Goal: Task Accomplishment & Management: Use online tool/utility

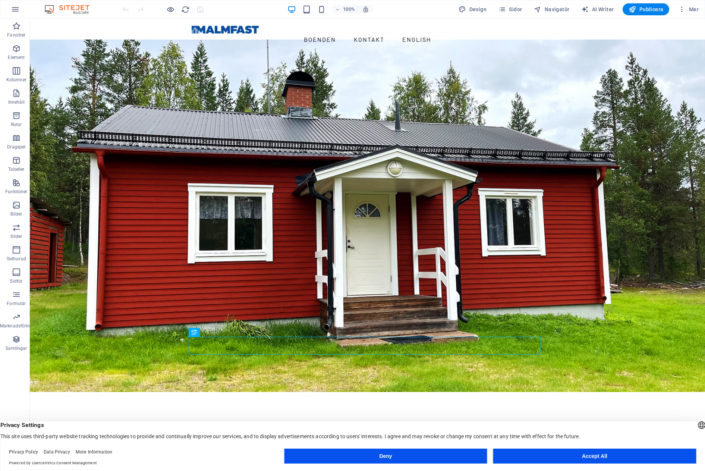
click at [584, 457] on button "Accept All" at bounding box center [594, 455] width 203 height 15
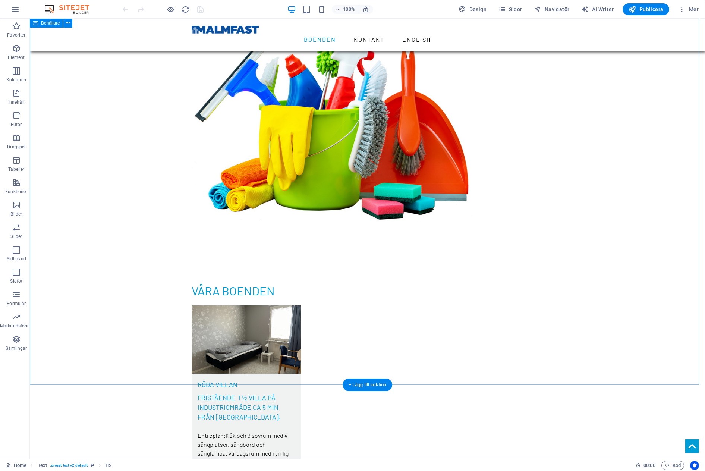
scroll to position [1208, 0]
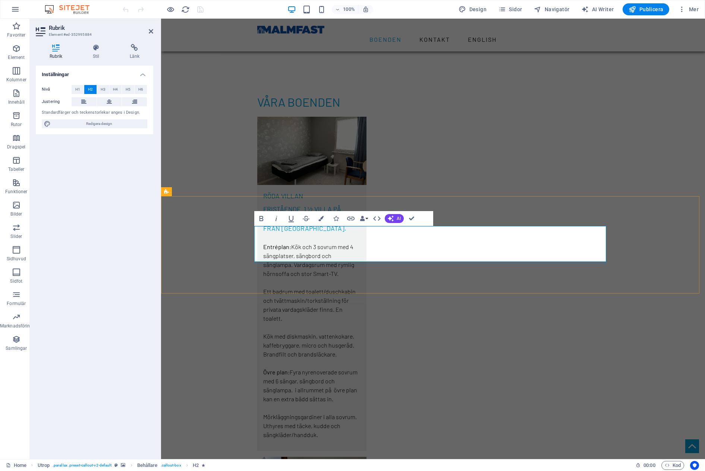
drag, startPoint x: 423, startPoint y: 254, endPoint x: 547, endPoint y: 254, distance: 123.4
click at [153, 341] on div "Inställningar Nivå H1 H2 H3 H4 H5 H6 Justering Standardfärger och teckenstorlek…" at bounding box center [94, 259] width 117 height 387
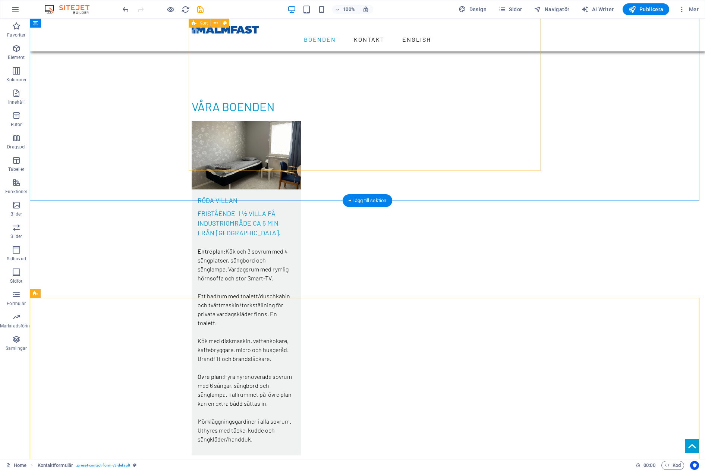
scroll to position [1198, 0]
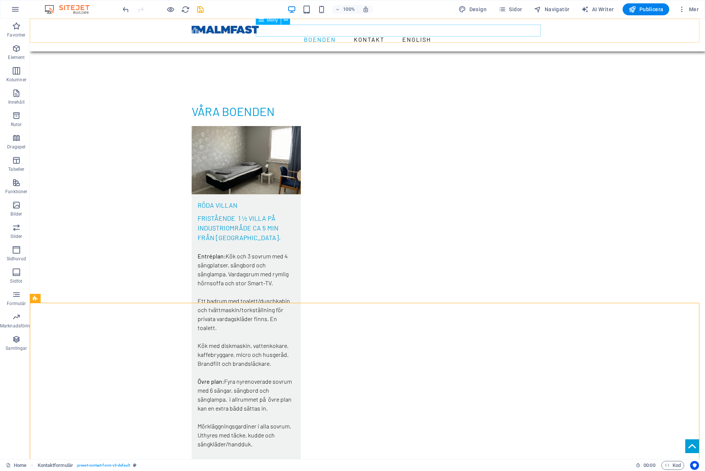
click at [447, 34] on nav "Boenden Kontakt English" at bounding box center [368, 40] width 352 height 12
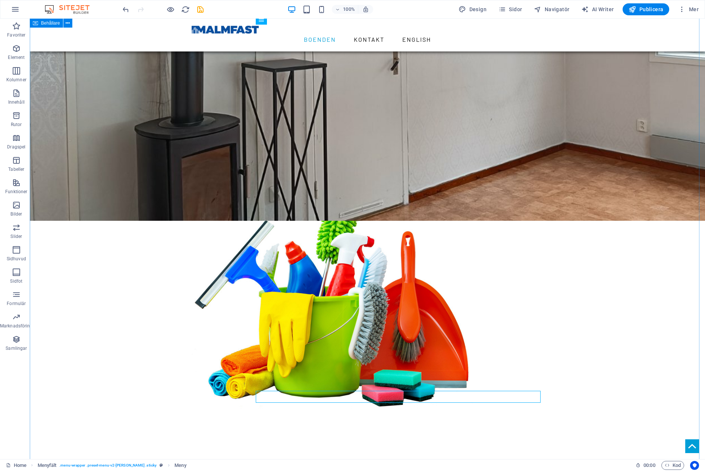
scroll to position [0, 0]
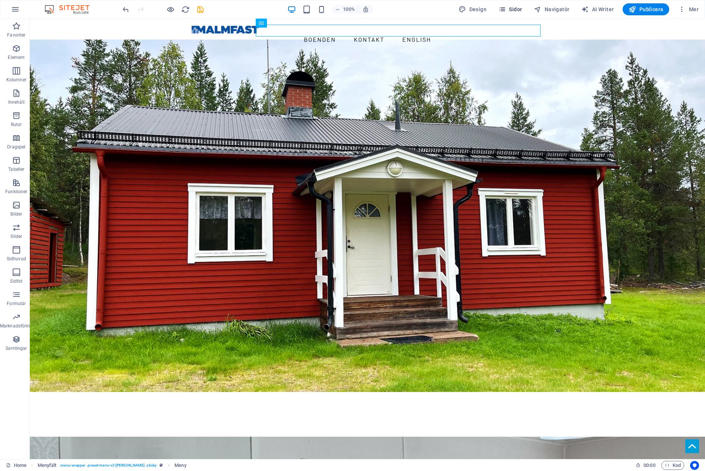
click at [512, 10] on span "Sidor" at bounding box center [509, 9] width 23 height 7
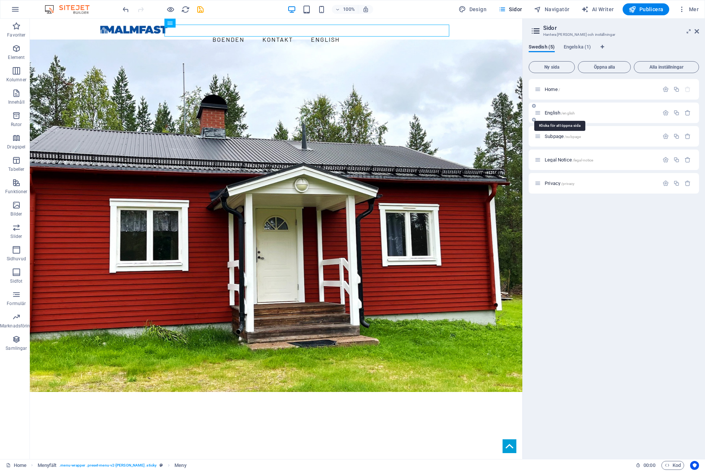
click at [550, 111] on span "English /english" at bounding box center [560, 113] width 30 height 6
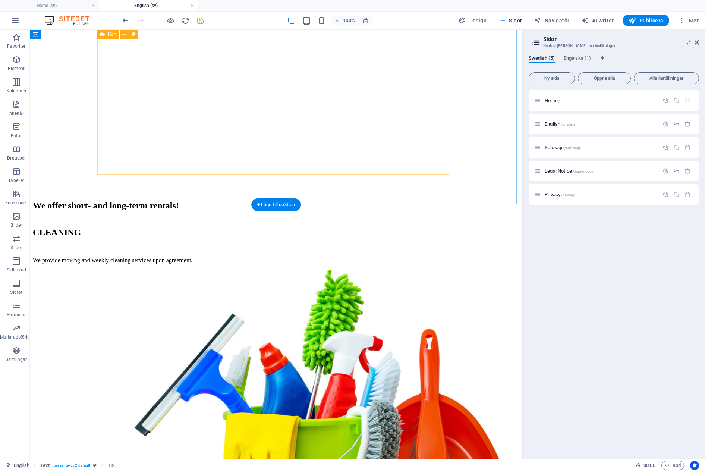
scroll to position [1246, 0]
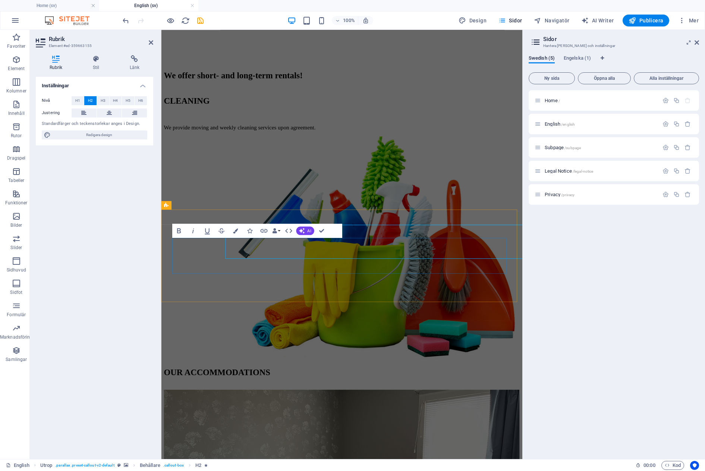
scroll to position [1237, 0]
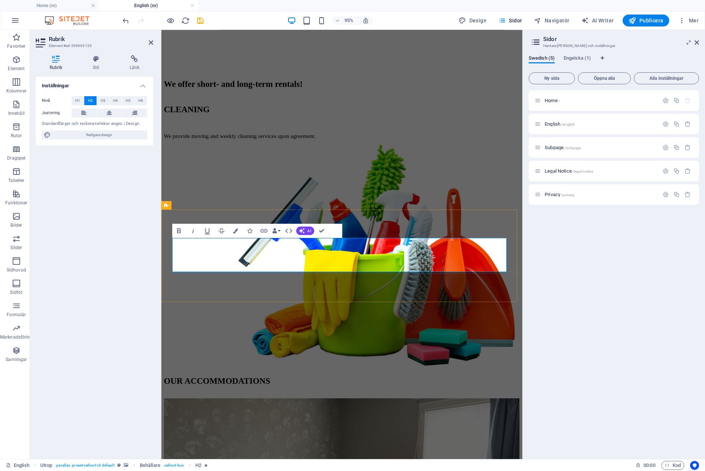
drag, startPoint x: 344, startPoint y: 278, endPoint x: 501, endPoint y: 280, distance: 156.2
click at [110, 261] on div "Inställningar Nivå H1 H2 H3 H4 H5 H6 Justering Standardfärger och teckenstorlek…" at bounding box center [94, 265] width 117 height 376
click at [550, 101] on span "Home /" at bounding box center [552, 101] width 15 height 6
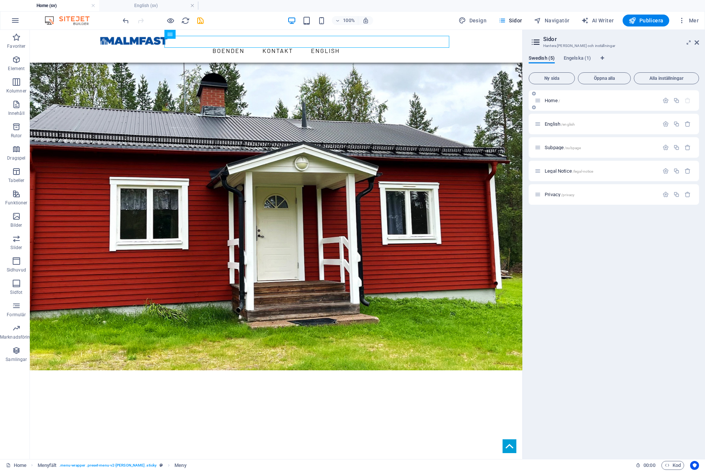
scroll to position [0, 0]
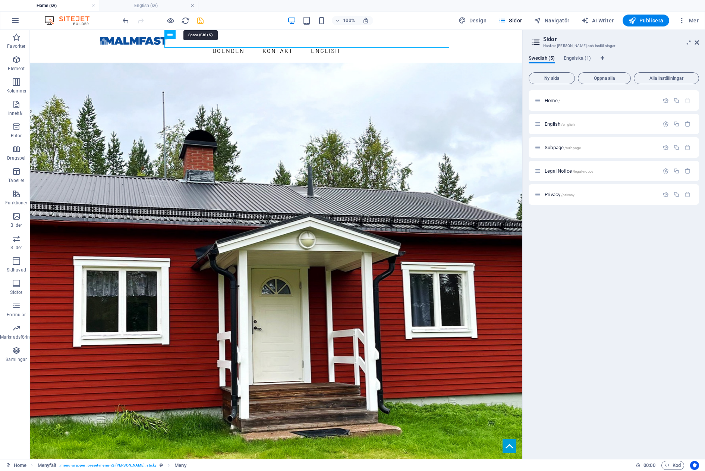
click at [201, 22] on icon "save" at bounding box center [200, 20] width 9 height 9
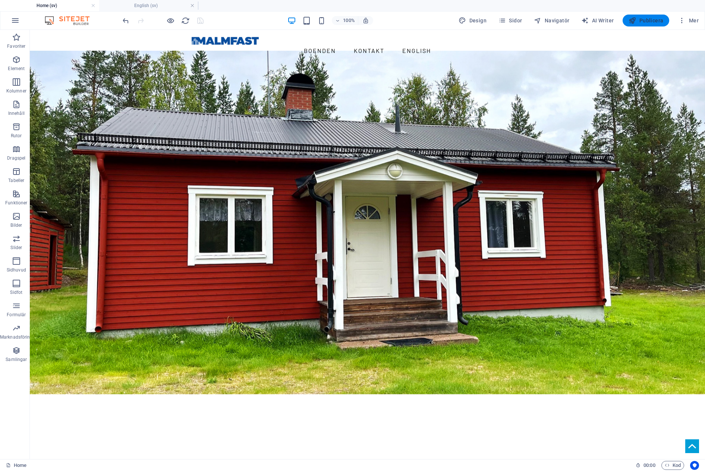
click at [658, 22] on span "Publicera" at bounding box center [645, 20] width 35 height 7
